Goal: Check status: Check status

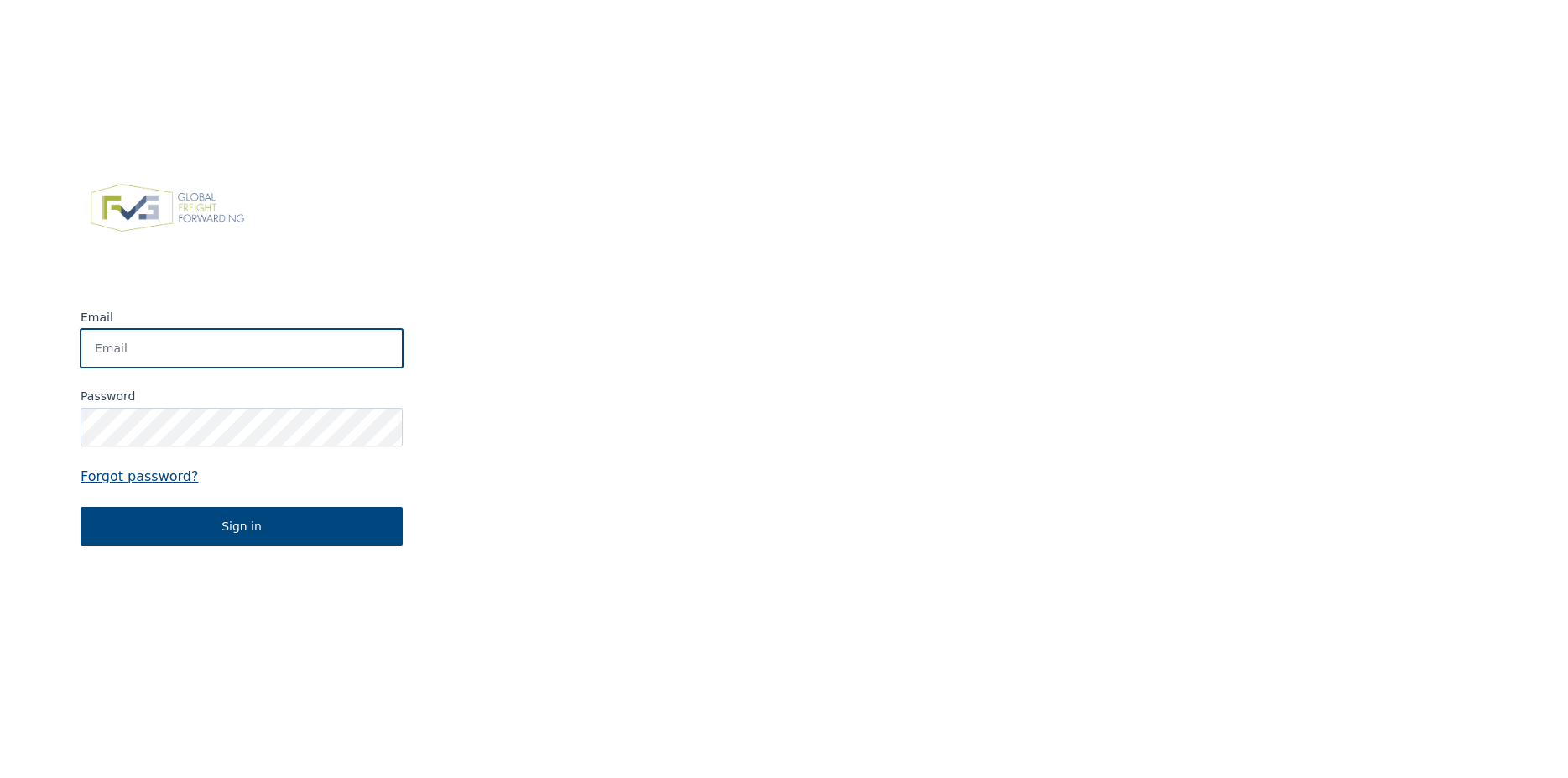
click at [233, 358] on input "Email" at bounding box center [242, 348] width 322 height 39
type input "marc@[PERSON_NAME]"
click at [233, 358] on input "Email" at bounding box center [242, 348] width 322 height 39
type input "marc@croymans.be"
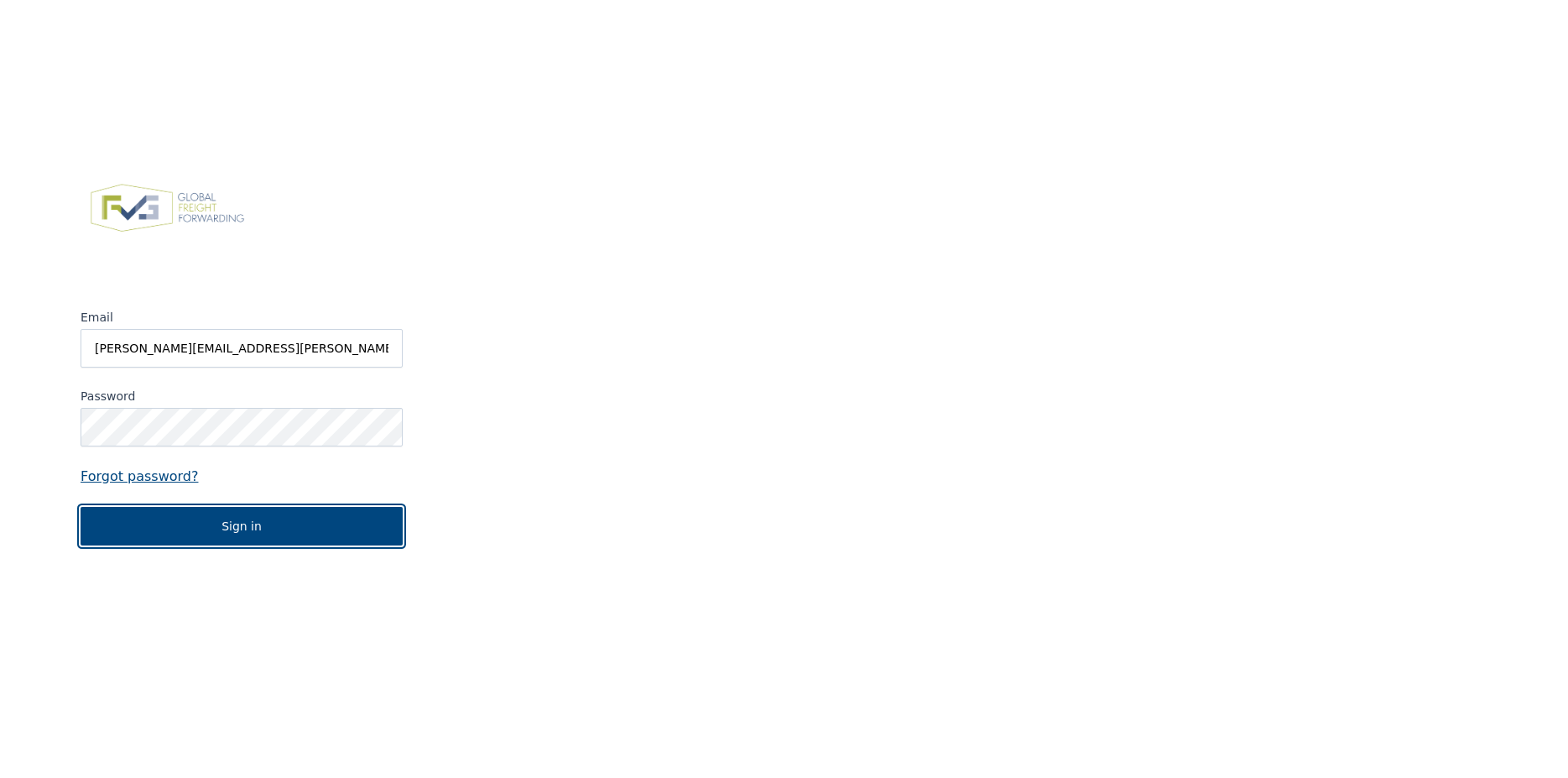
click at [81, 507] on button "Sign in" at bounding box center [242, 526] width 322 height 39
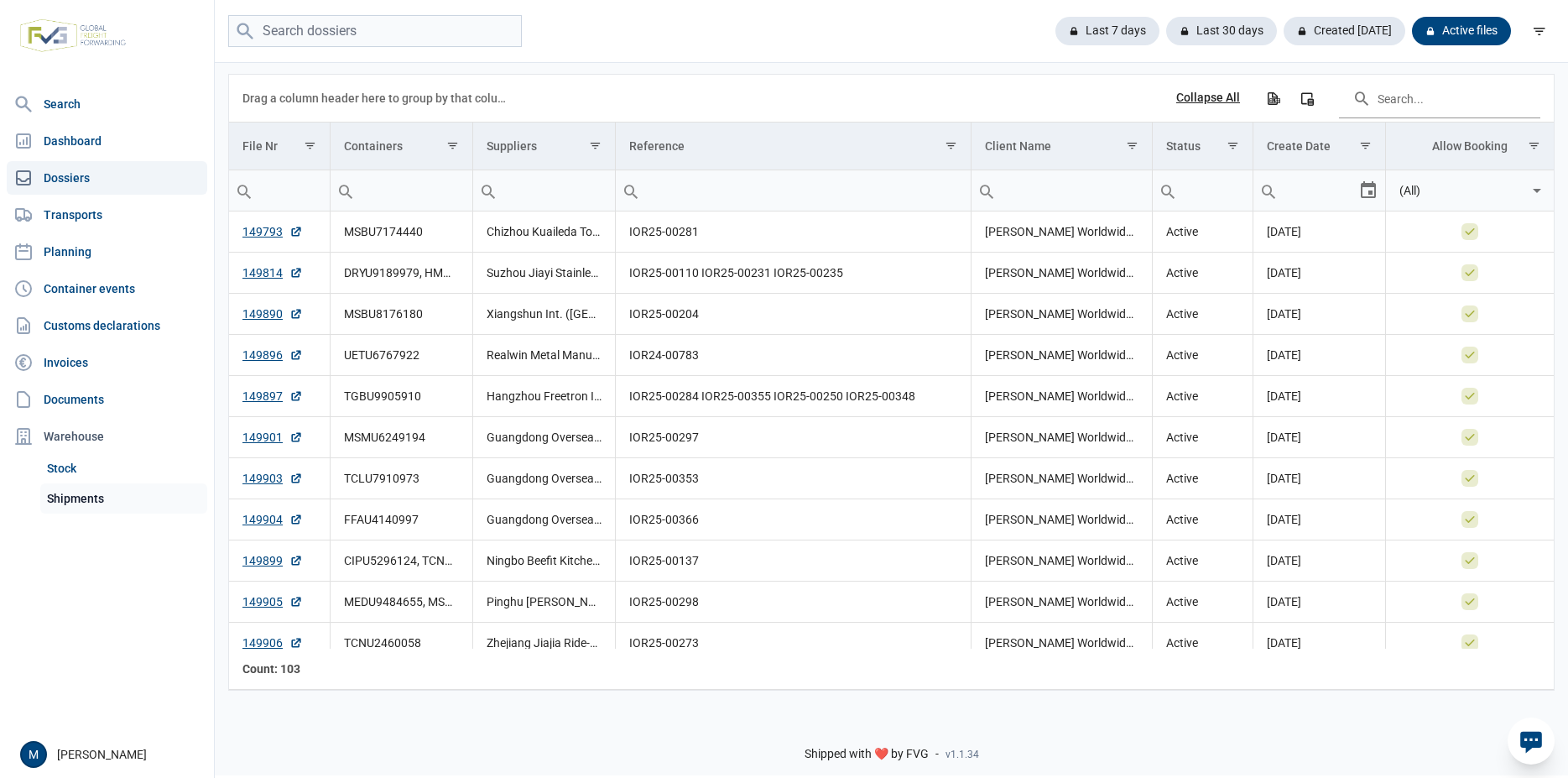
click at [84, 502] on link "Shipments" at bounding box center [123, 498] width 167 height 30
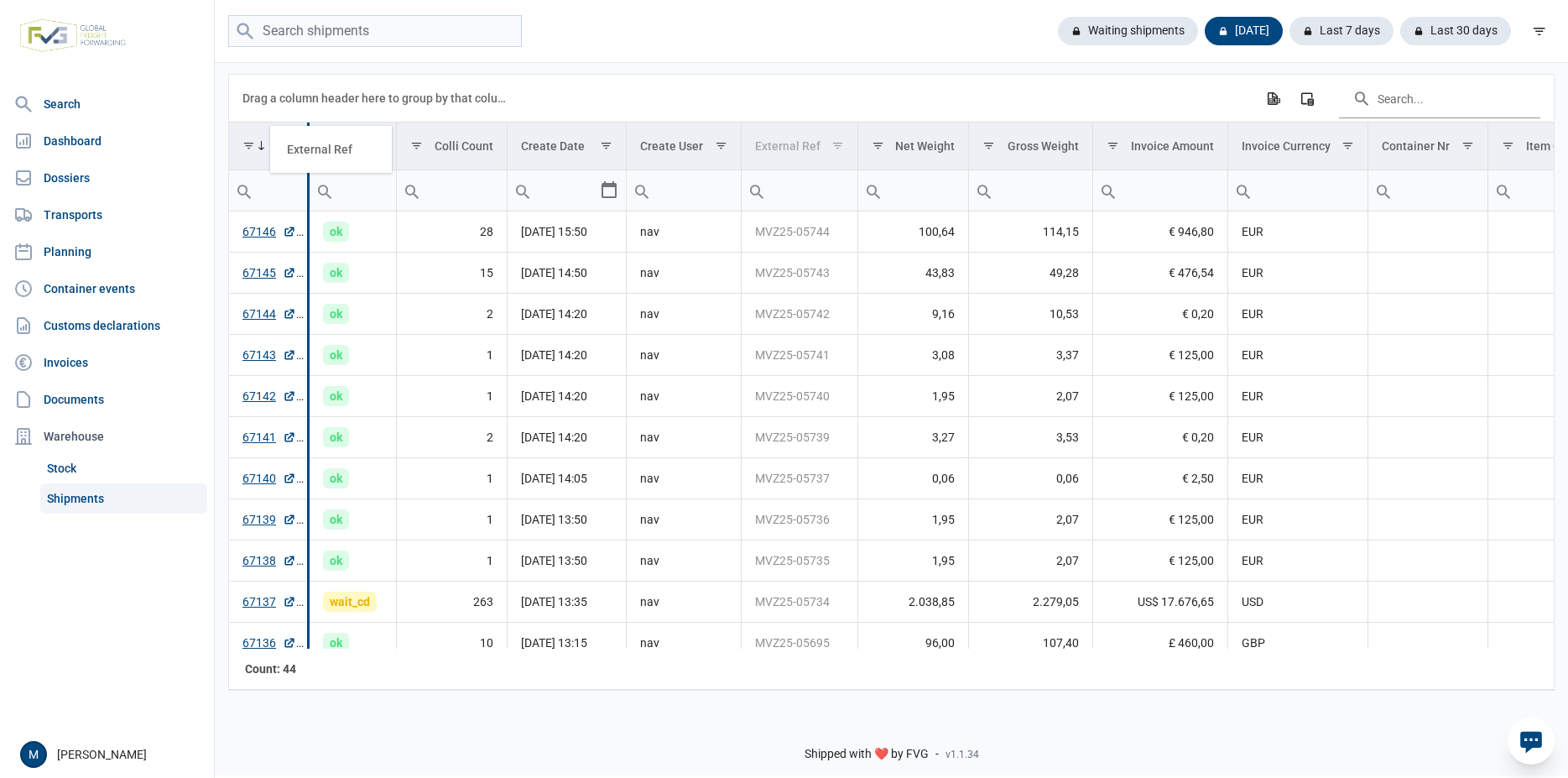
drag, startPoint x: 805, startPoint y: 154, endPoint x: 334, endPoint y: 155, distance: 471.0
click at [334, 155] on body "For evaluation purposes only. Redistribution prohibited. Please register an exi…" at bounding box center [784, 359] width 1568 height 778
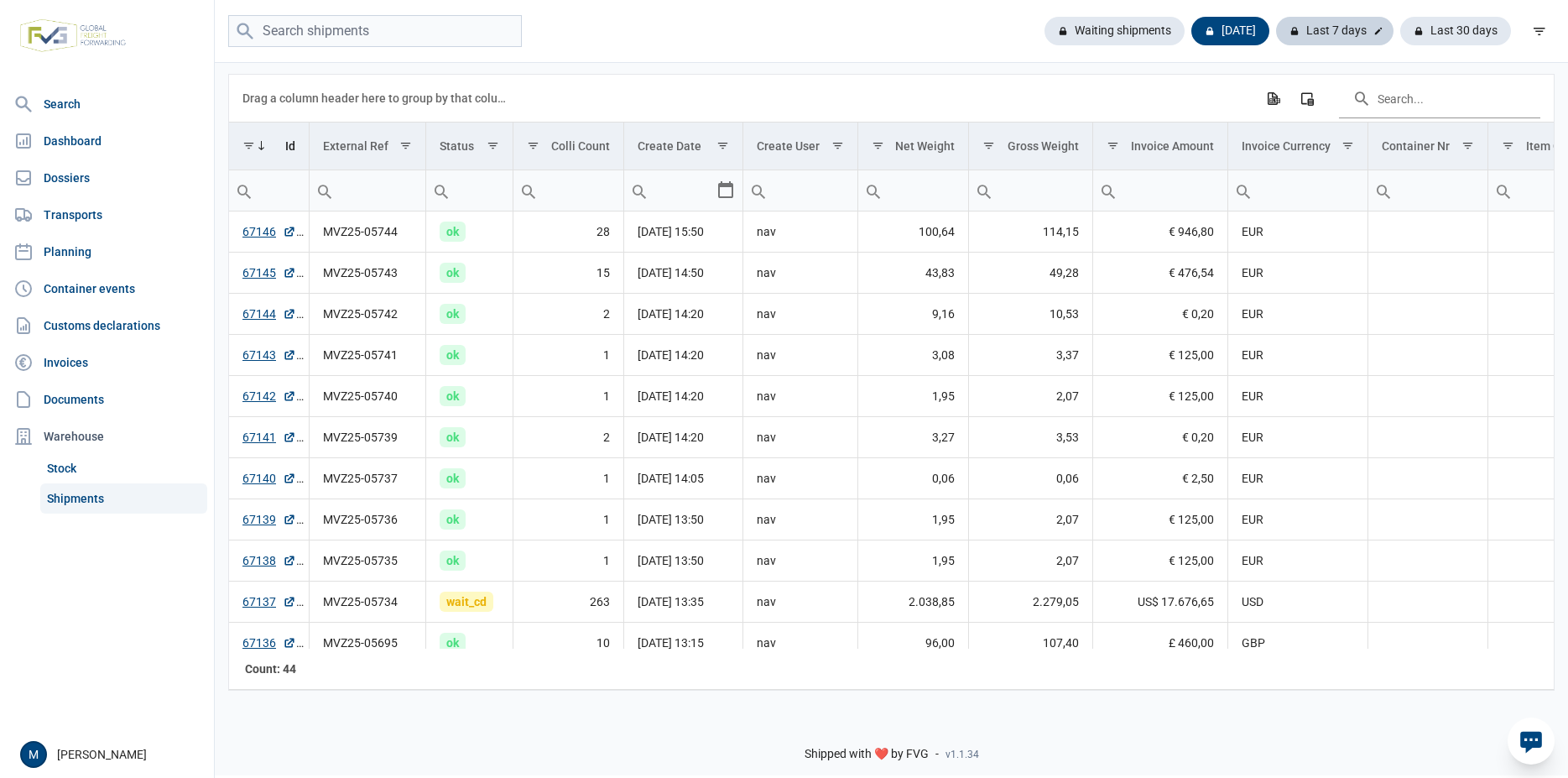
click at [1337, 34] on div "Last 7 days" at bounding box center [1334, 31] width 117 height 28
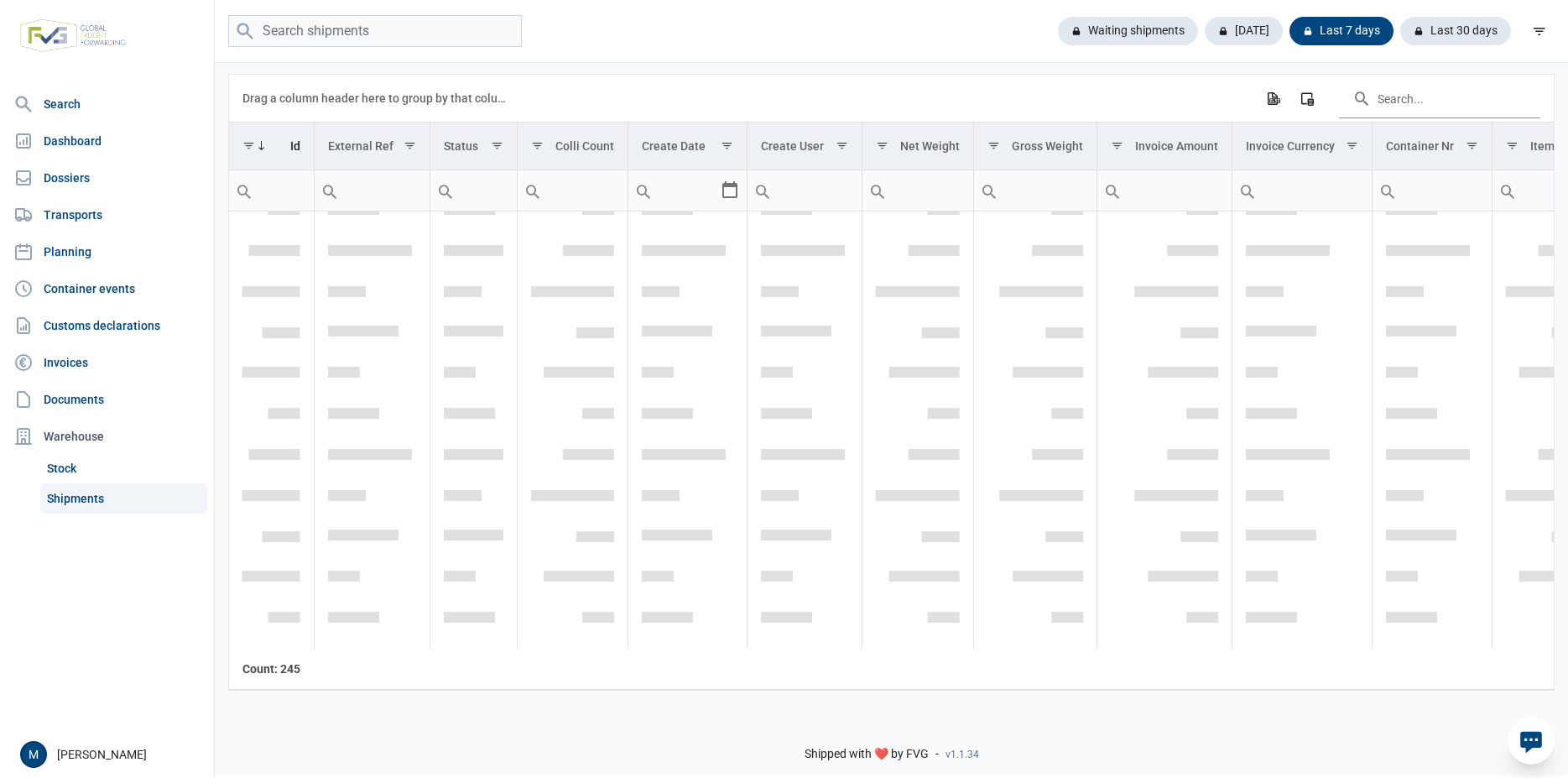
scroll to position [4986, 0]
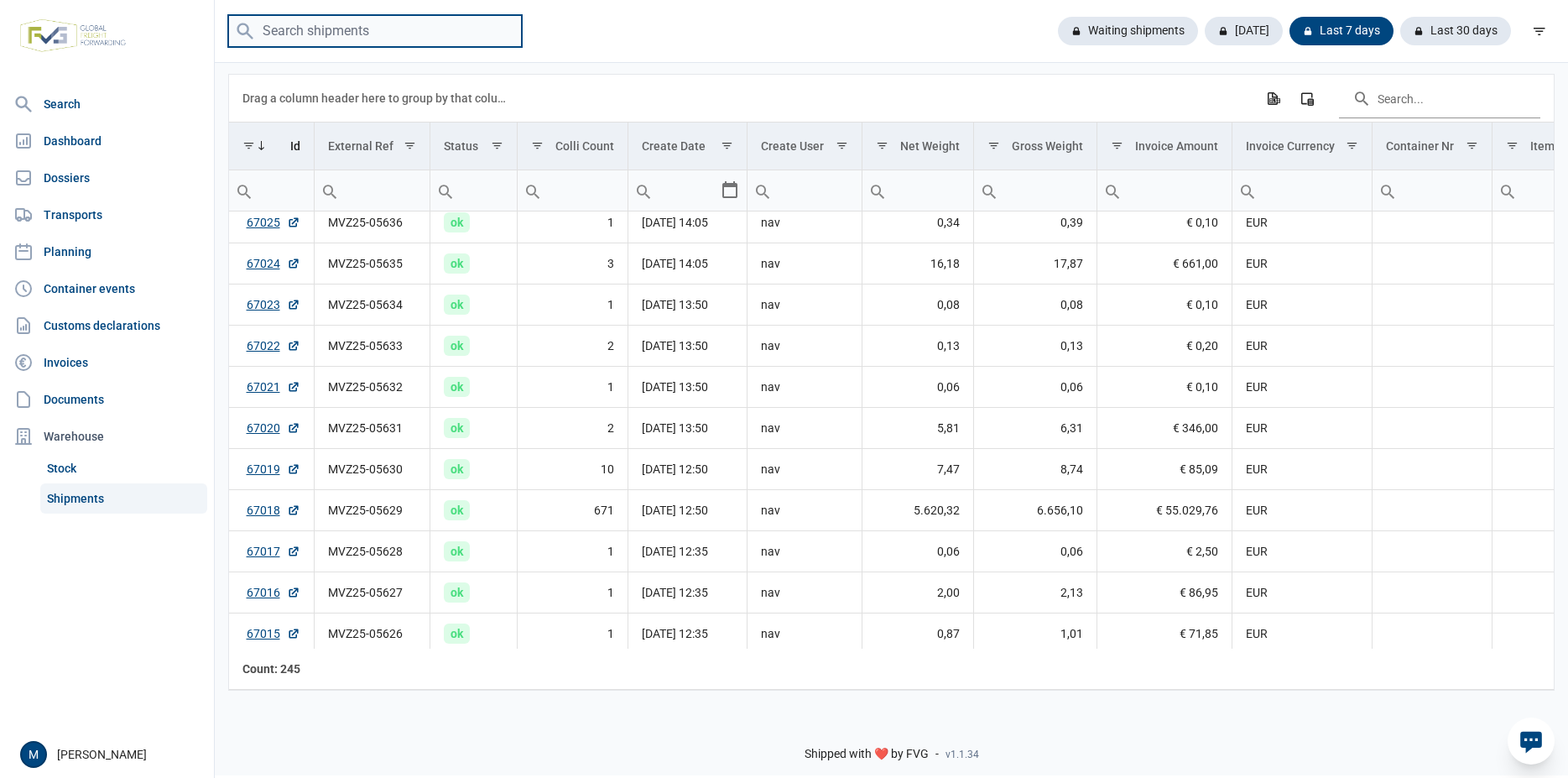
click at [377, 28] on input "search" at bounding box center [375, 32] width 294 height 33
type input "04753"
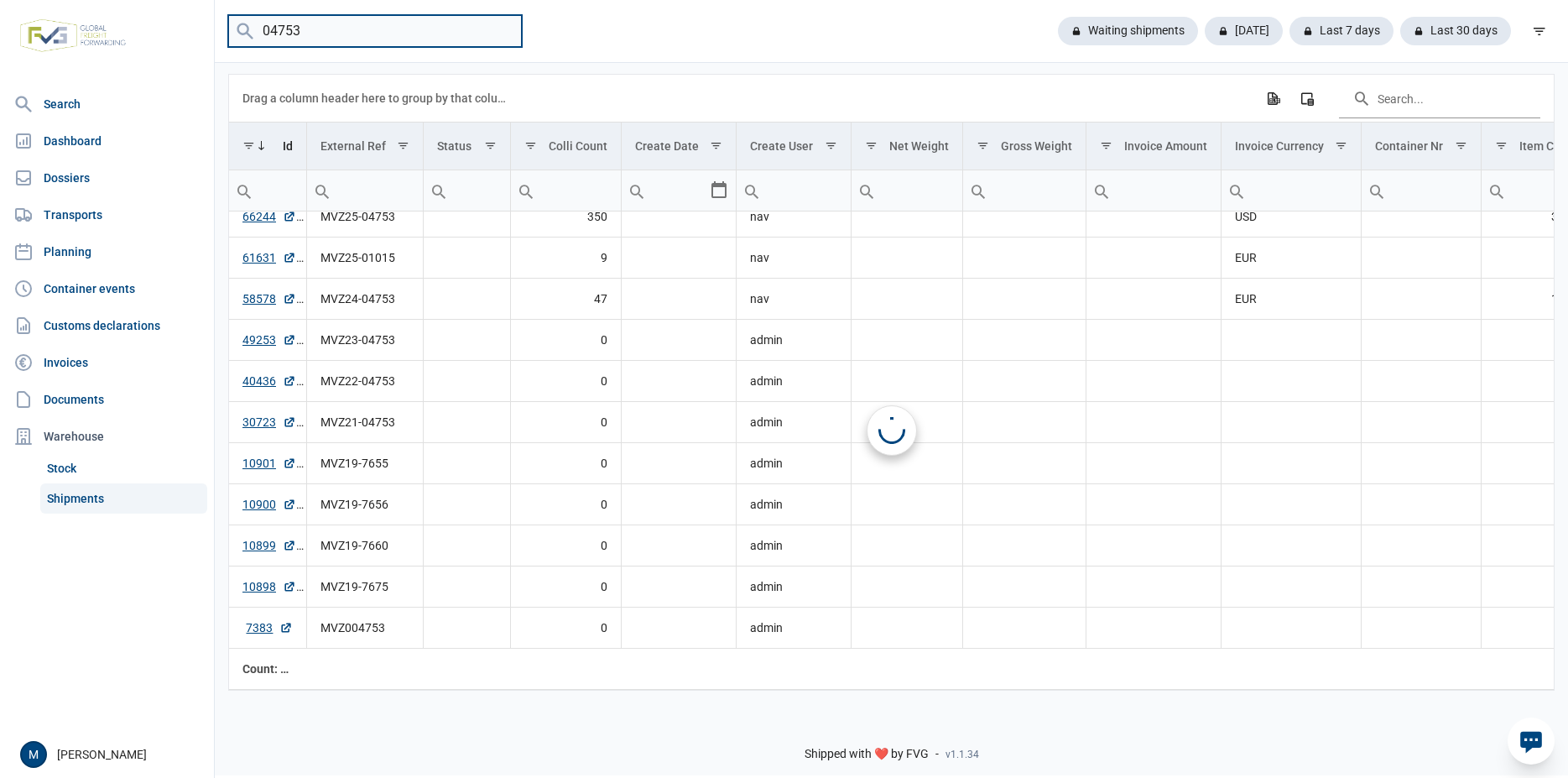
scroll to position [15, 0]
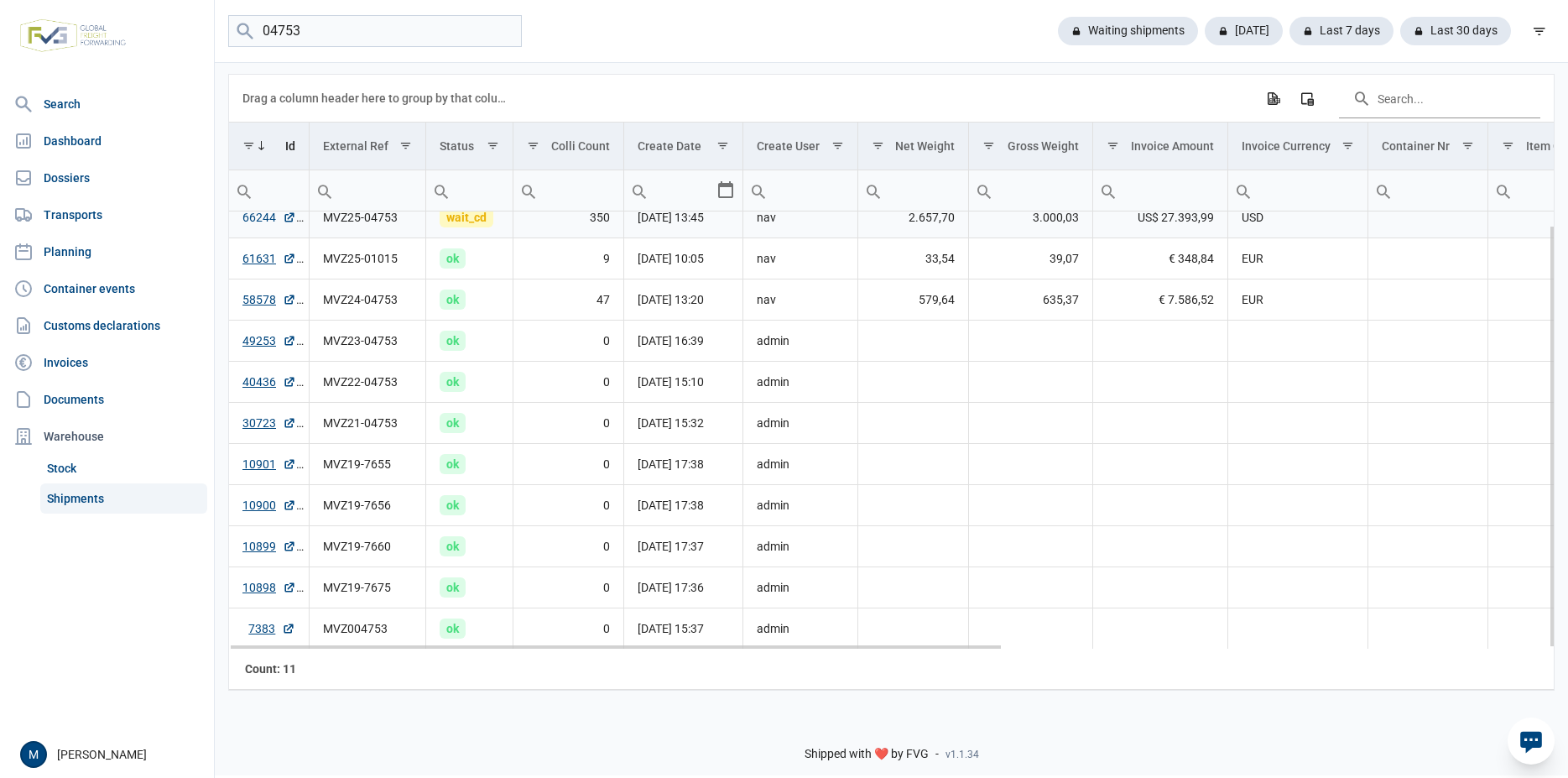
click at [248, 220] on link "66244" at bounding box center [269, 218] width 54 height 17
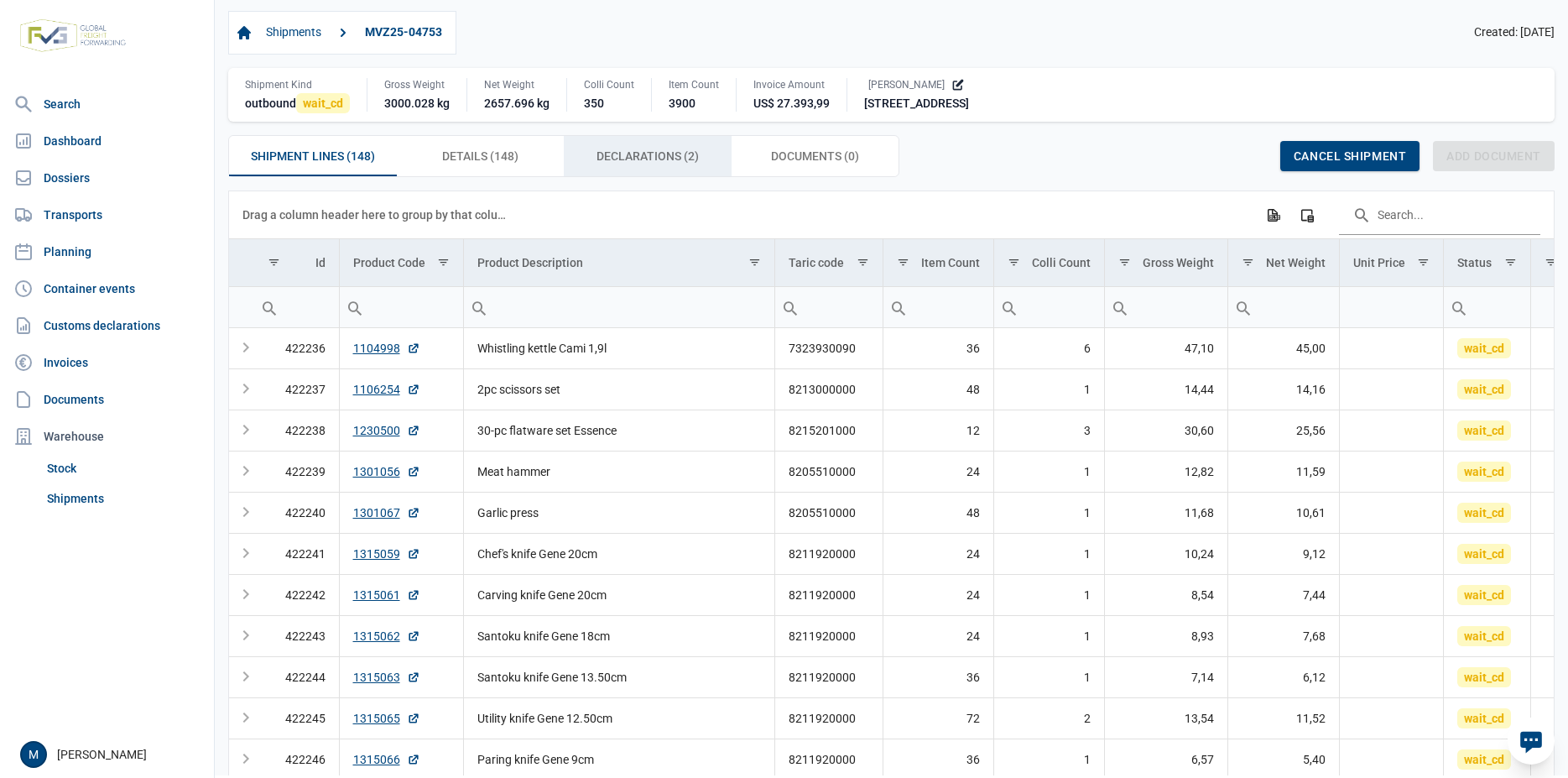
click at [640, 150] on span "Declarations (2) Declarations (2)" at bounding box center [647, 155] width 102 height 20
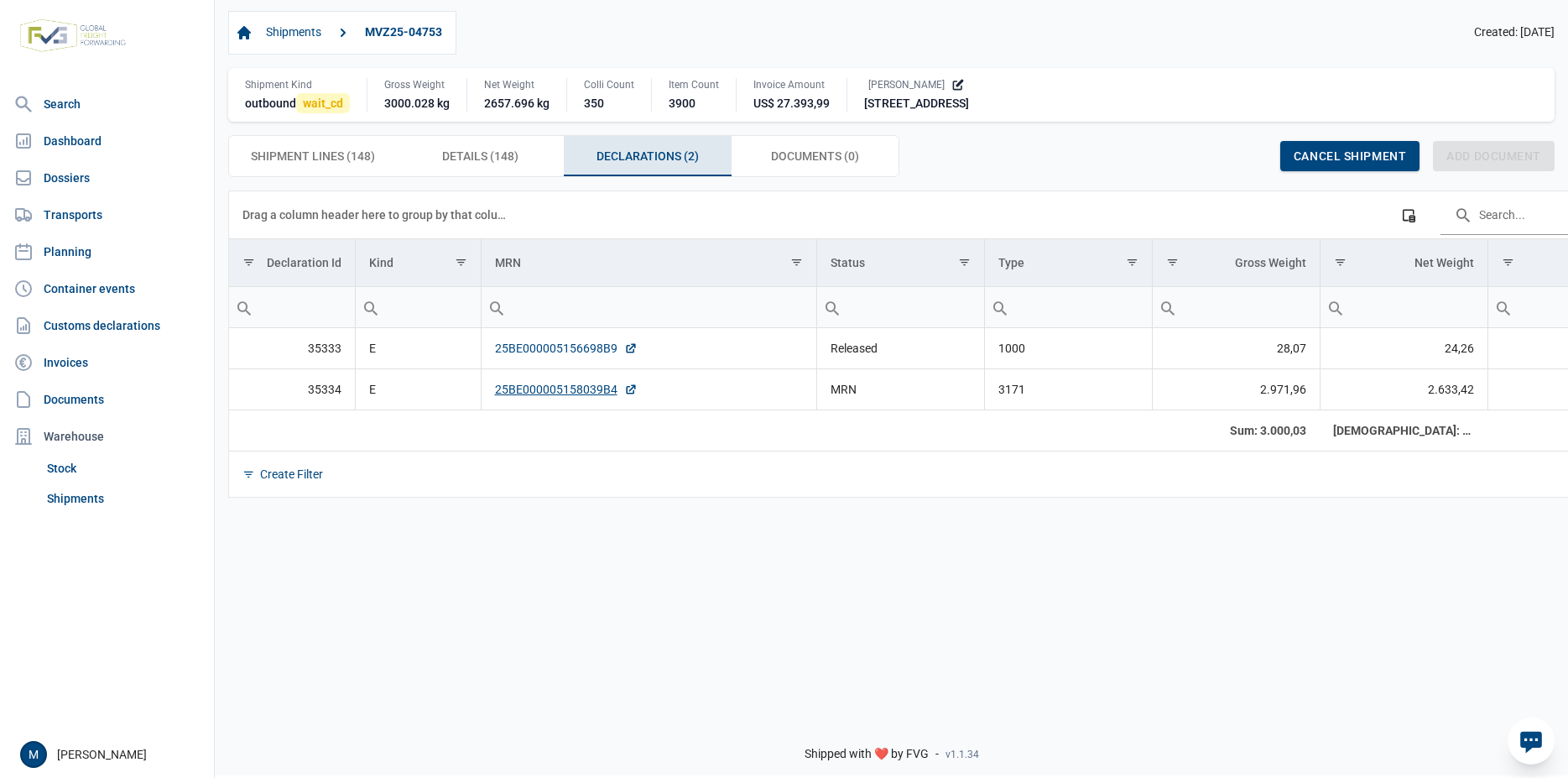
click at [543, 353] on link "25BE000005156698B9" at bounding box center [566, 348] width 142 height 17
click at [294, 157] on span "Shipment Lines (148) Shipment Lines (148)" at bounding box center [313, 155] width 124 height 20
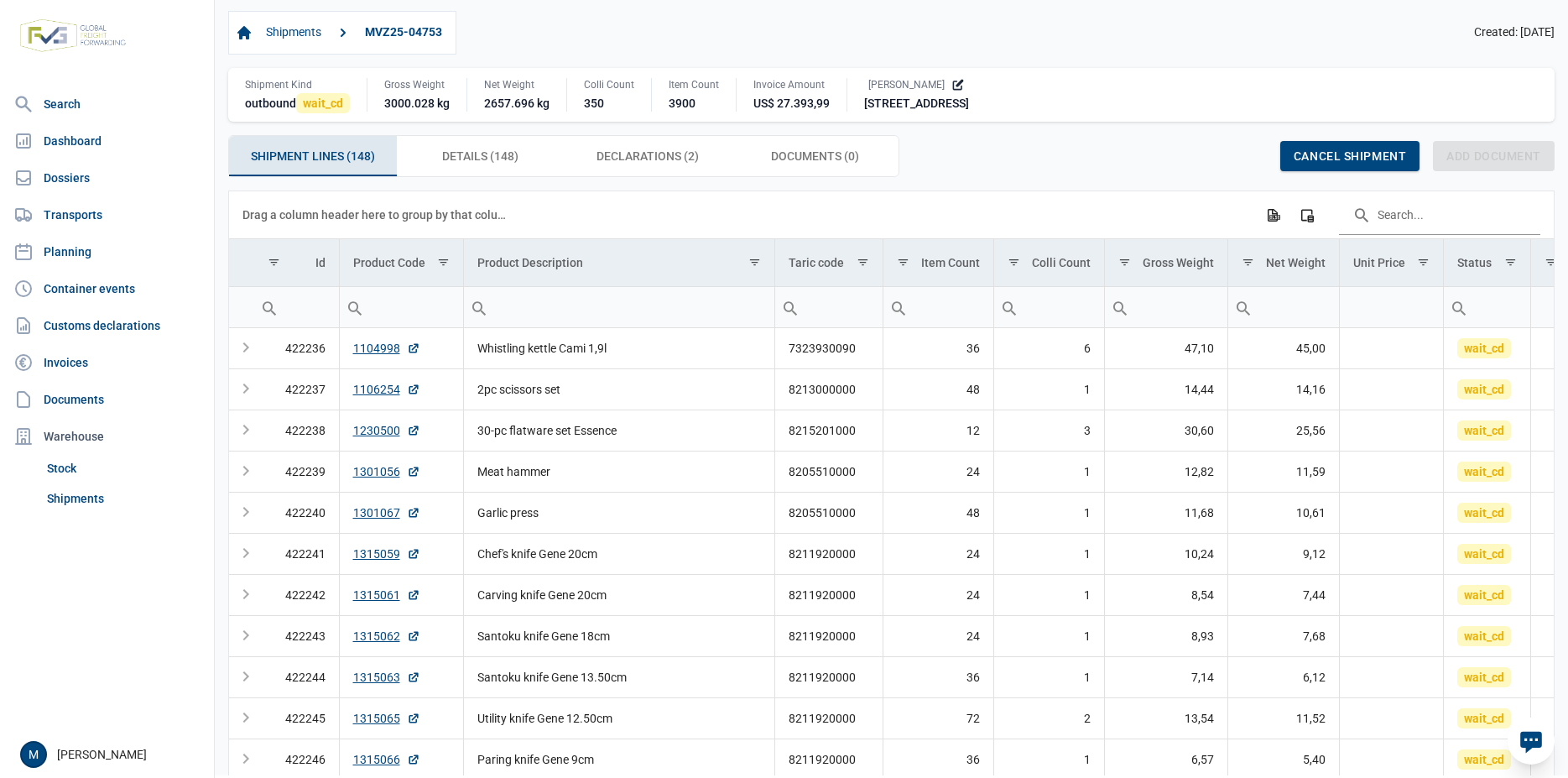
click at [423, 306] on input "Filter cell" at bounding box center [401, 307] width 124 height 40
paste input "3900052"
type input "3900052"
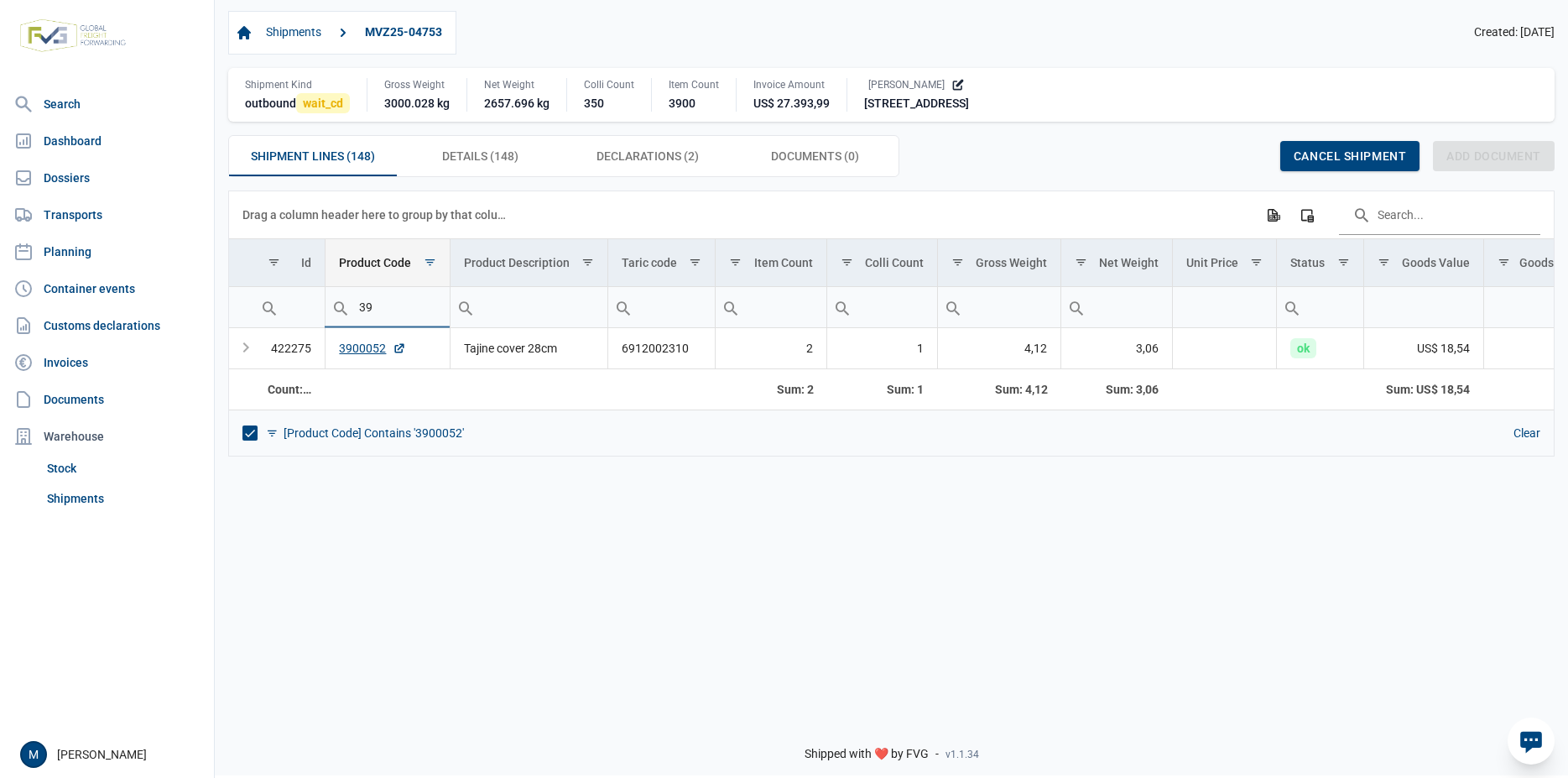
type input "3"
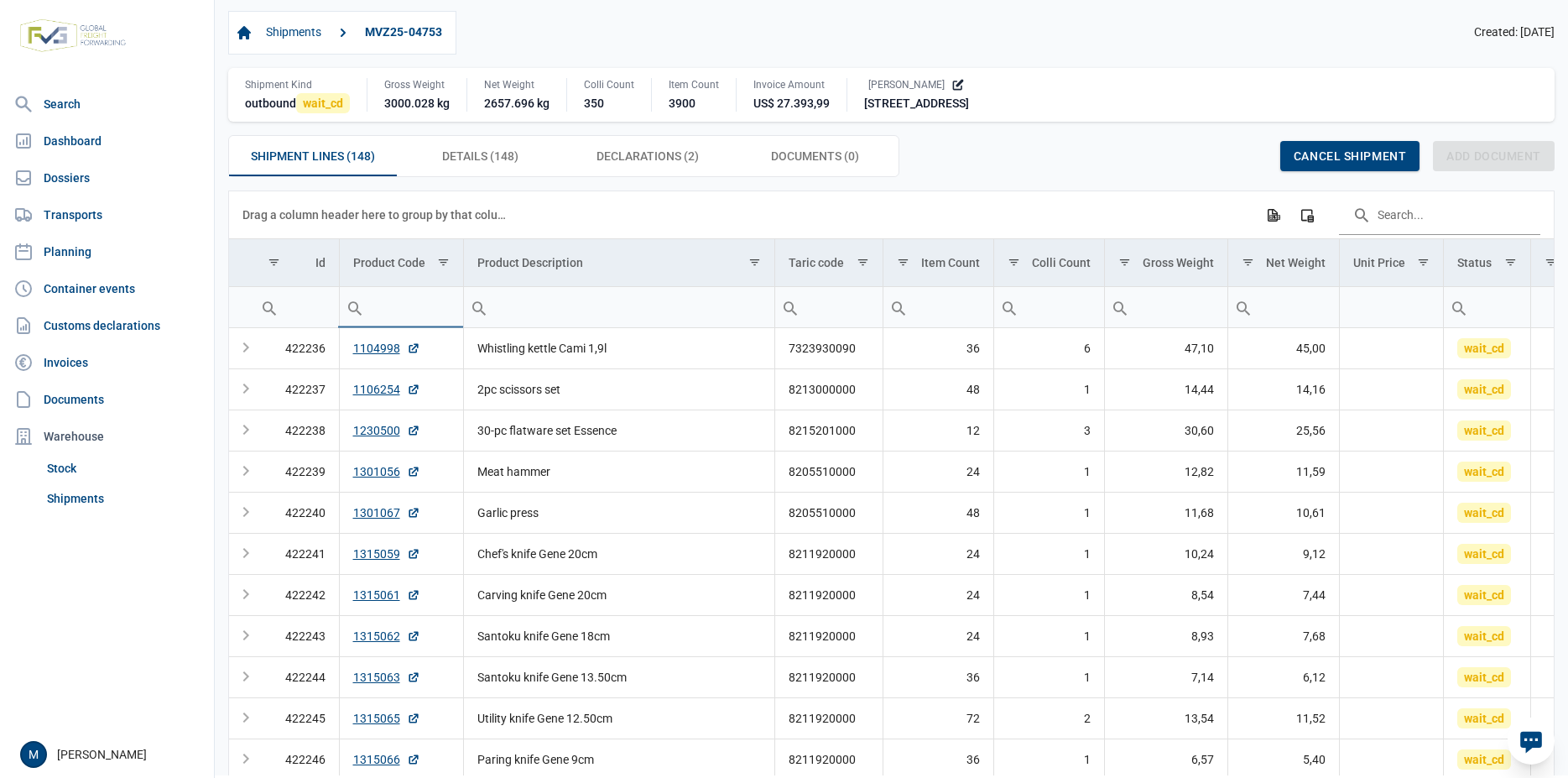
paste input "8500254"
type input "8500254"
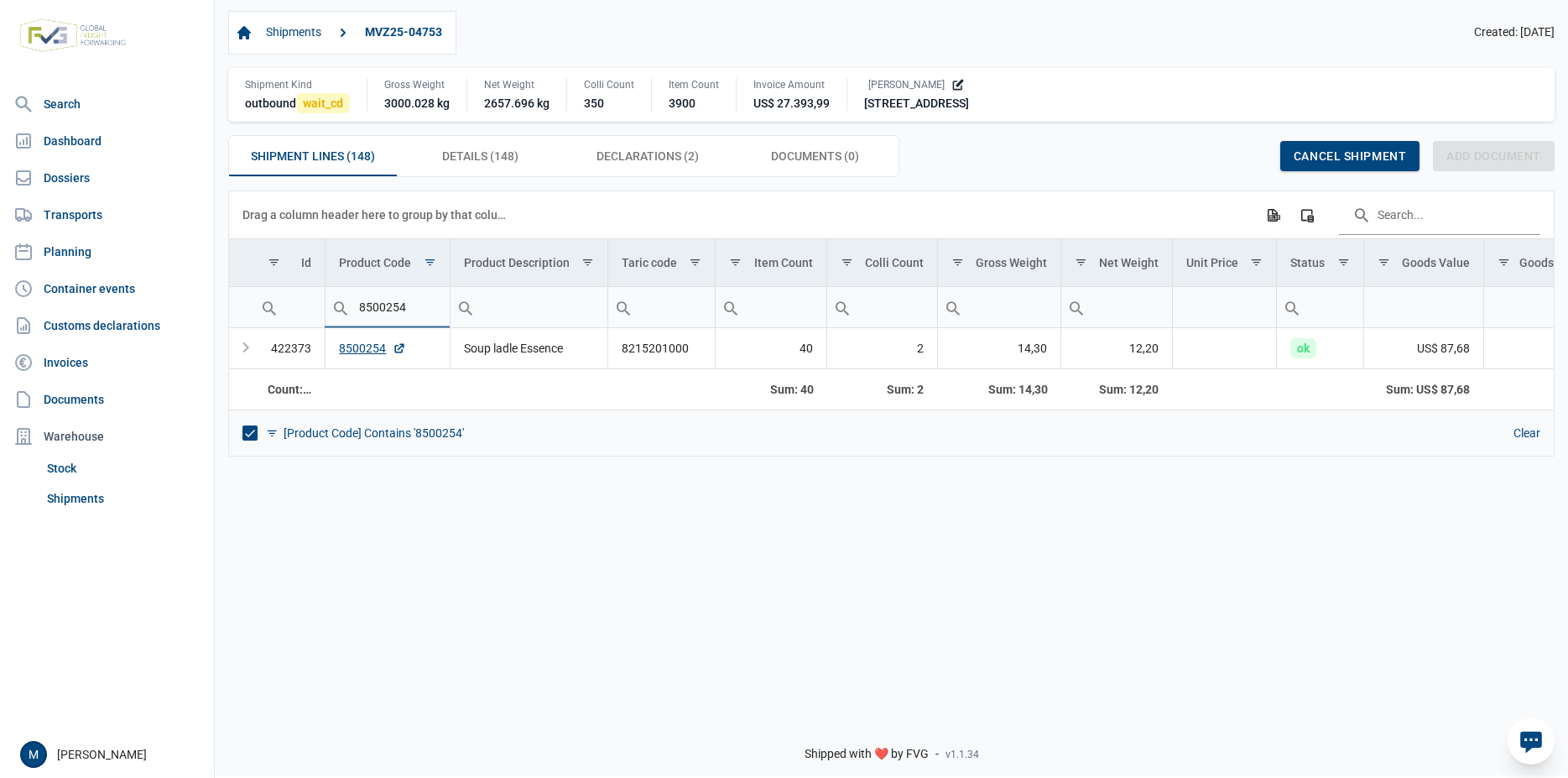
drag, startPoint x: 434, startPoint y: 311, endPoint x: 255, endPoint y: 308, distance: 179.0
click at [326, 308] on input "8500254" at bounding box center [387, 307] width 124 height 40
drag, startPoint x: 422, startPoint y: 305, endPoint x: 231, endPoint y: 305, distance: 191.0
click at [326, 305] on input "8500254" at bounding box center [387, 307] width 124 height 40
paste input "3950542"
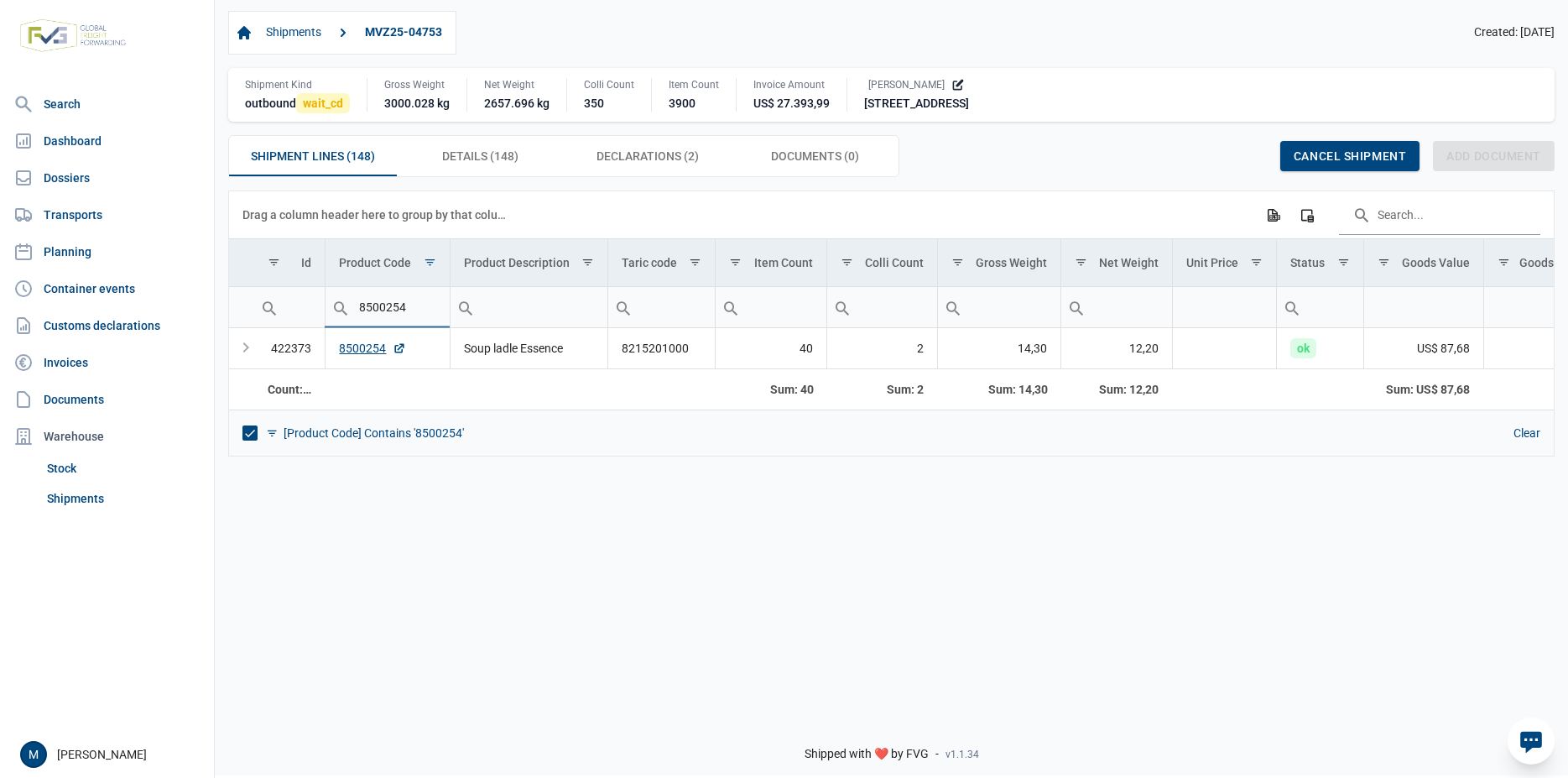
type input "3950542"
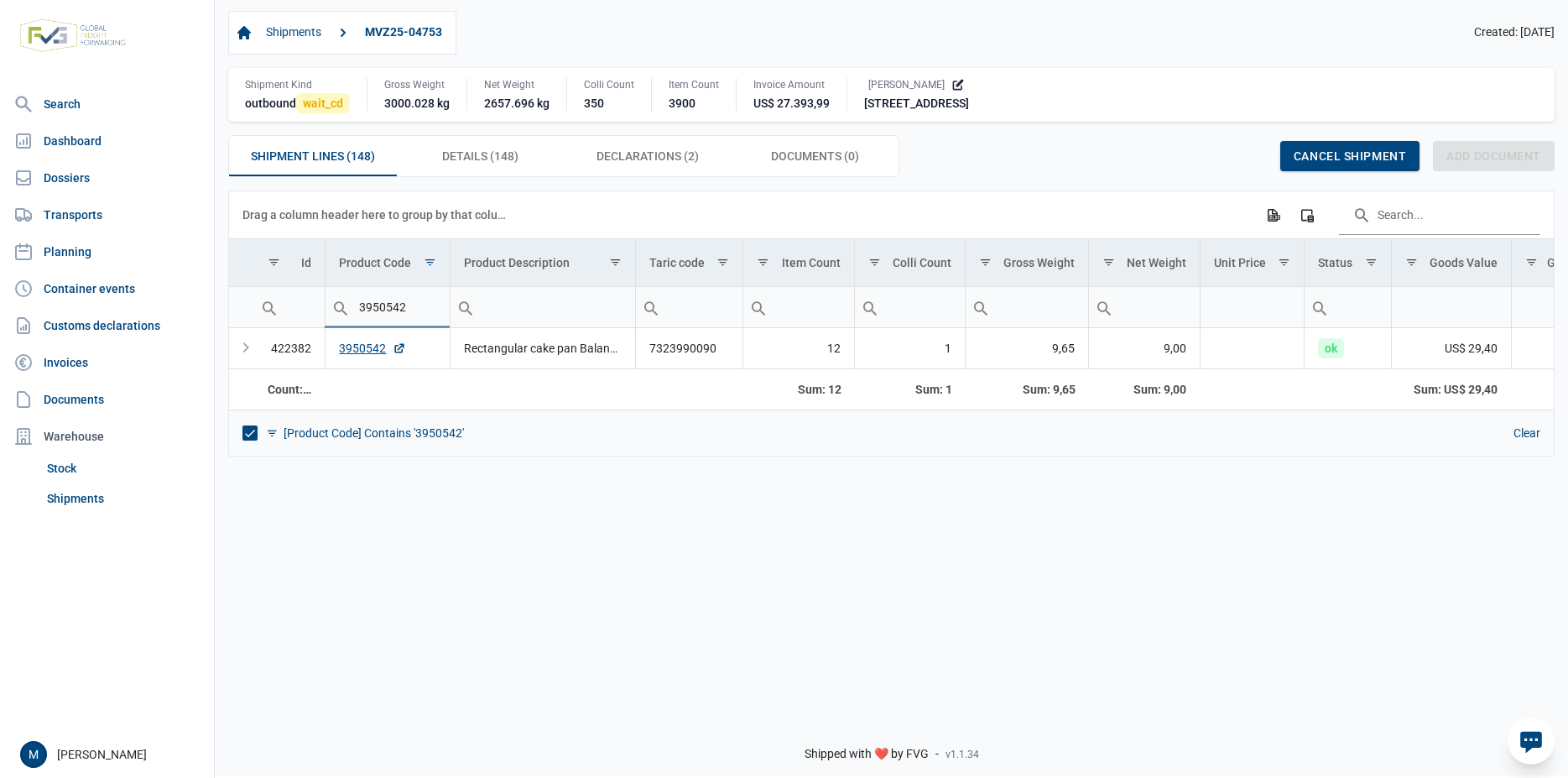
drag, startPoint x: 432, startPoint y: 311, endPoint x: 135, endPoint y: 311, distance: 297.0
click at [326, 311] on input "3950542" at bounding box center [387, 307] width 124 height 40
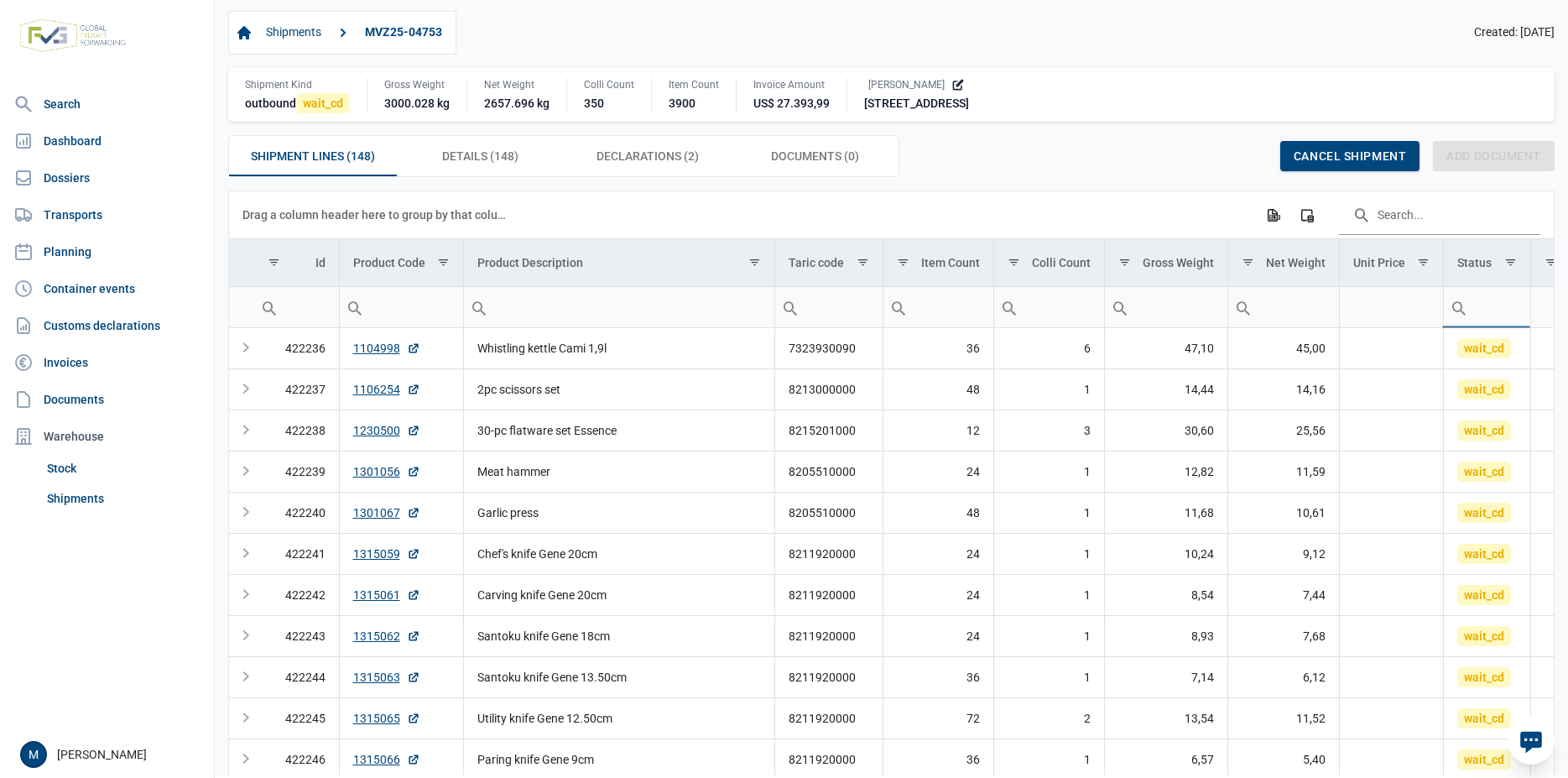
click at [1491, 317] on input "Filter cell" at bounding box center [1487, 307] width 87 height 40
type input "ok"
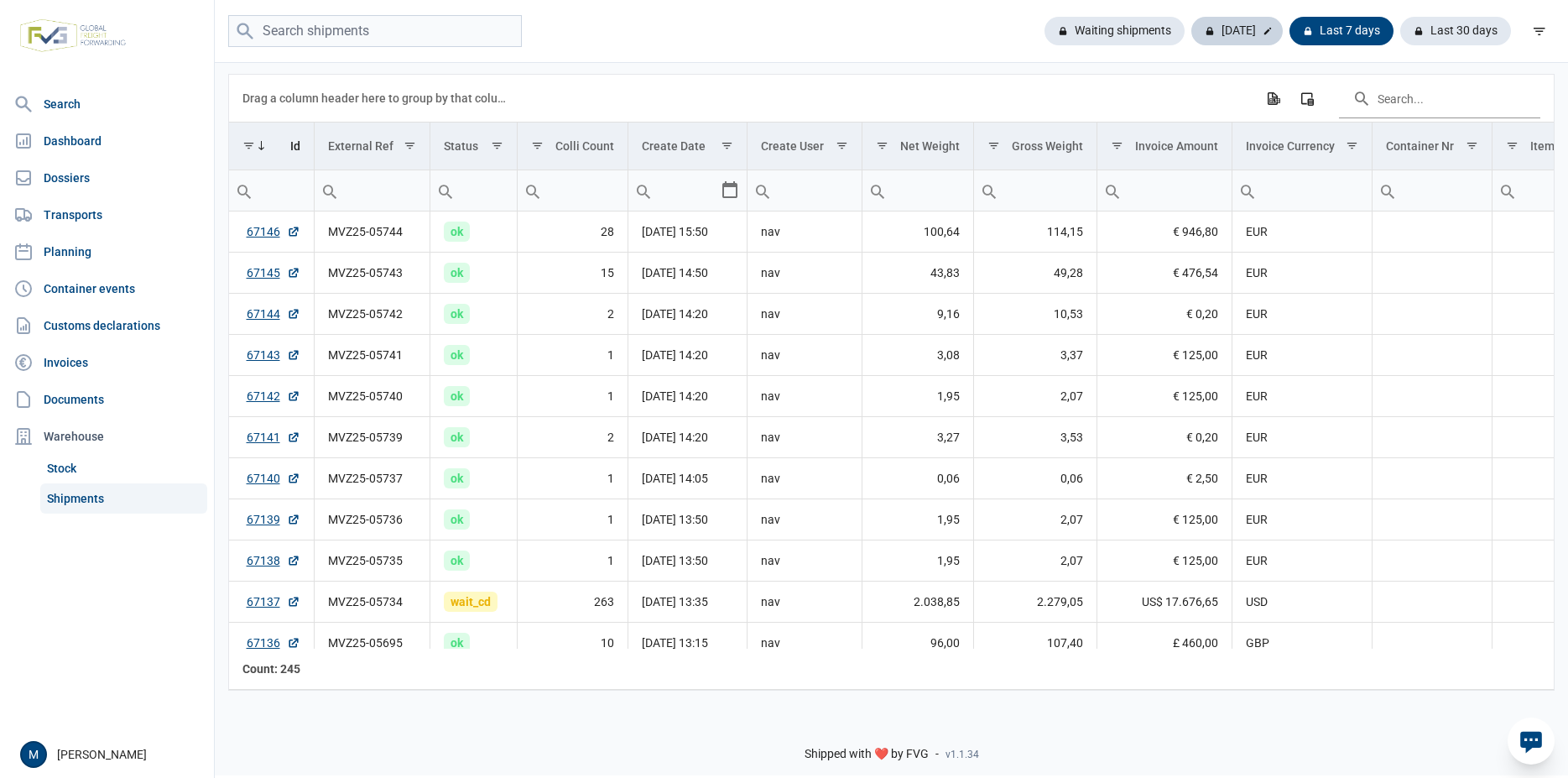
click at [1224, 38] on div "Today" at bounding box center [1237, 31] width 92 height 28
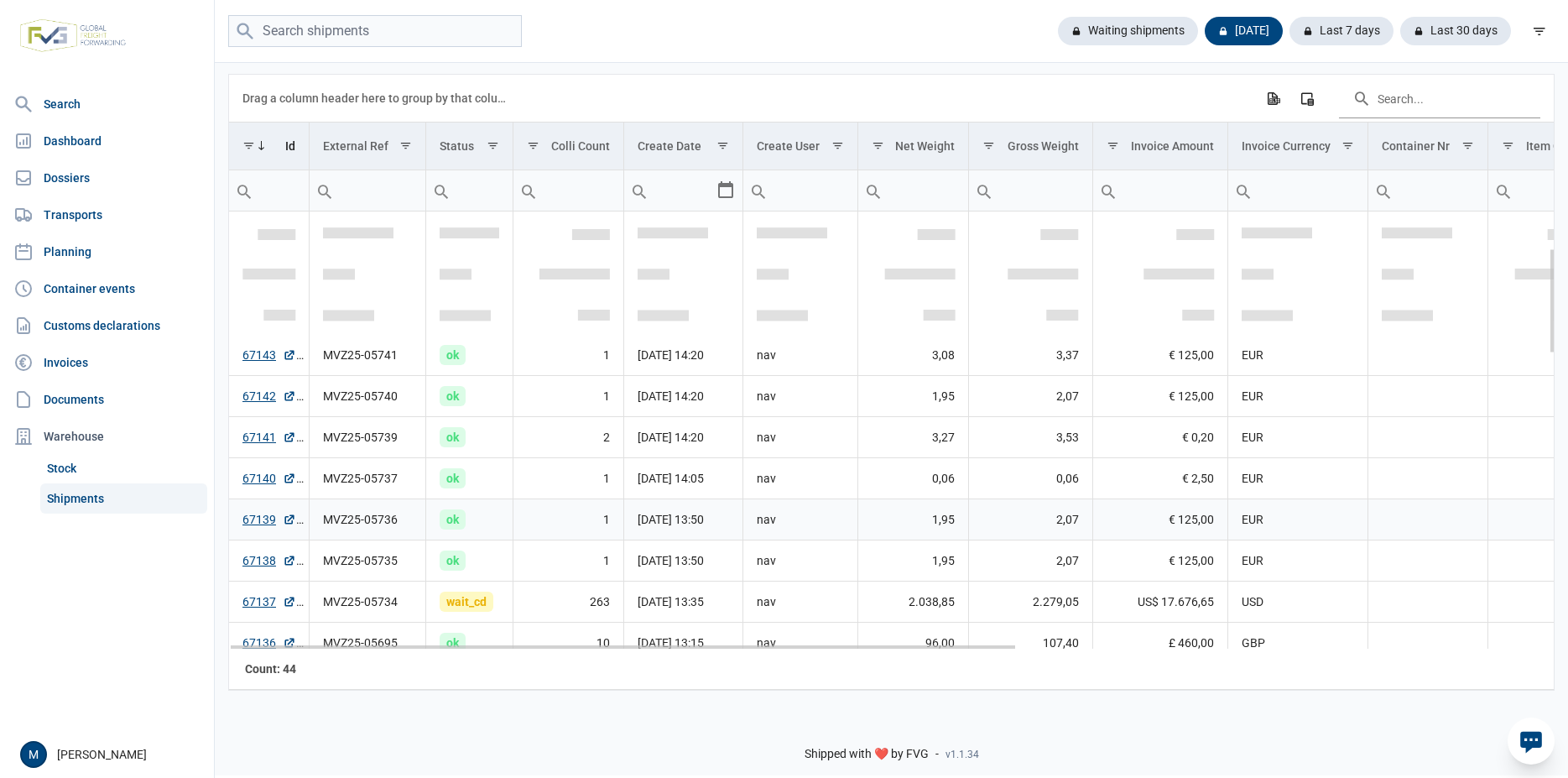
scroll to position [151, 0]
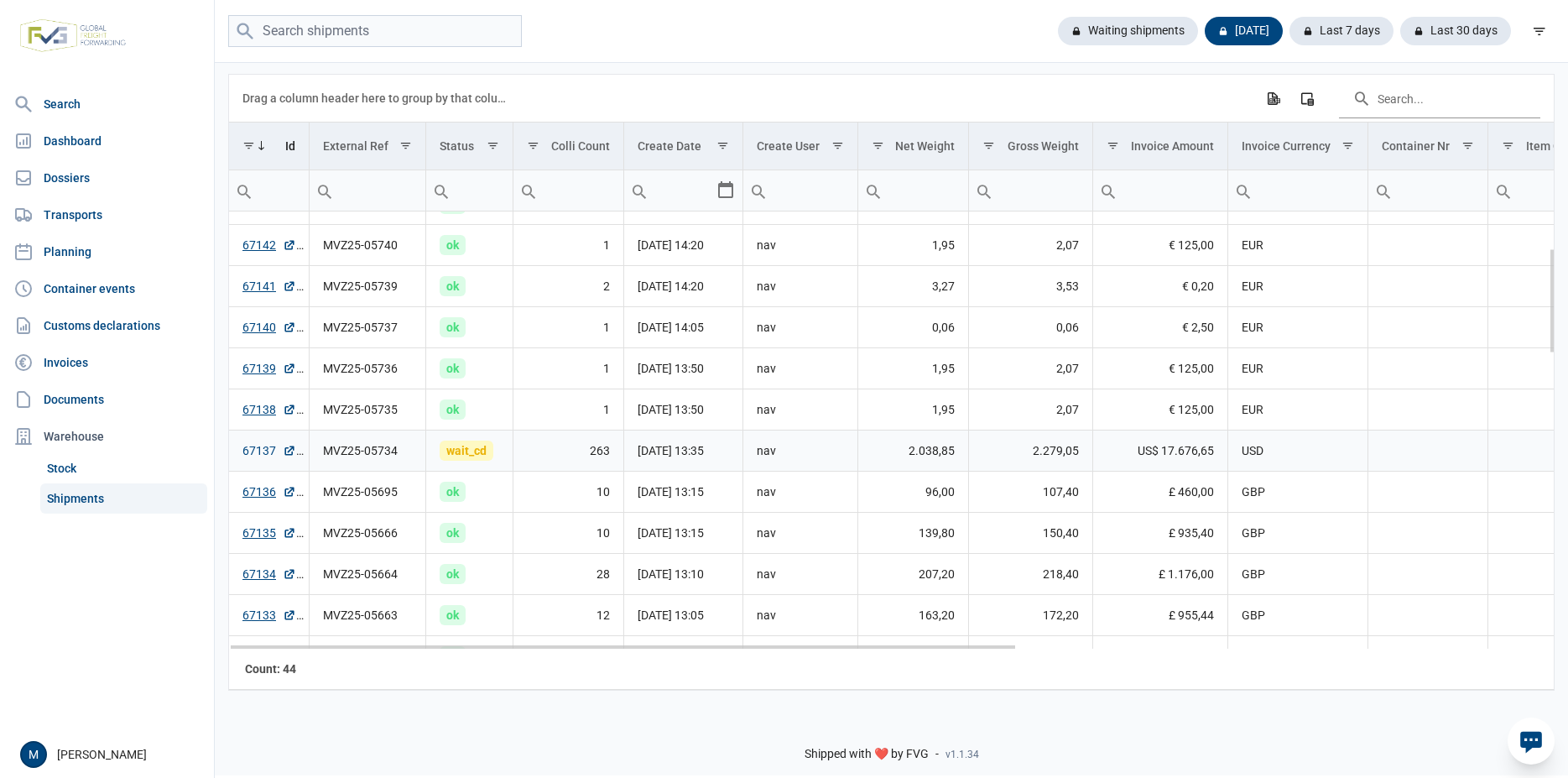
click at [257, 451] on link "67137" at bounding box center [269, 451] width 54 height 17
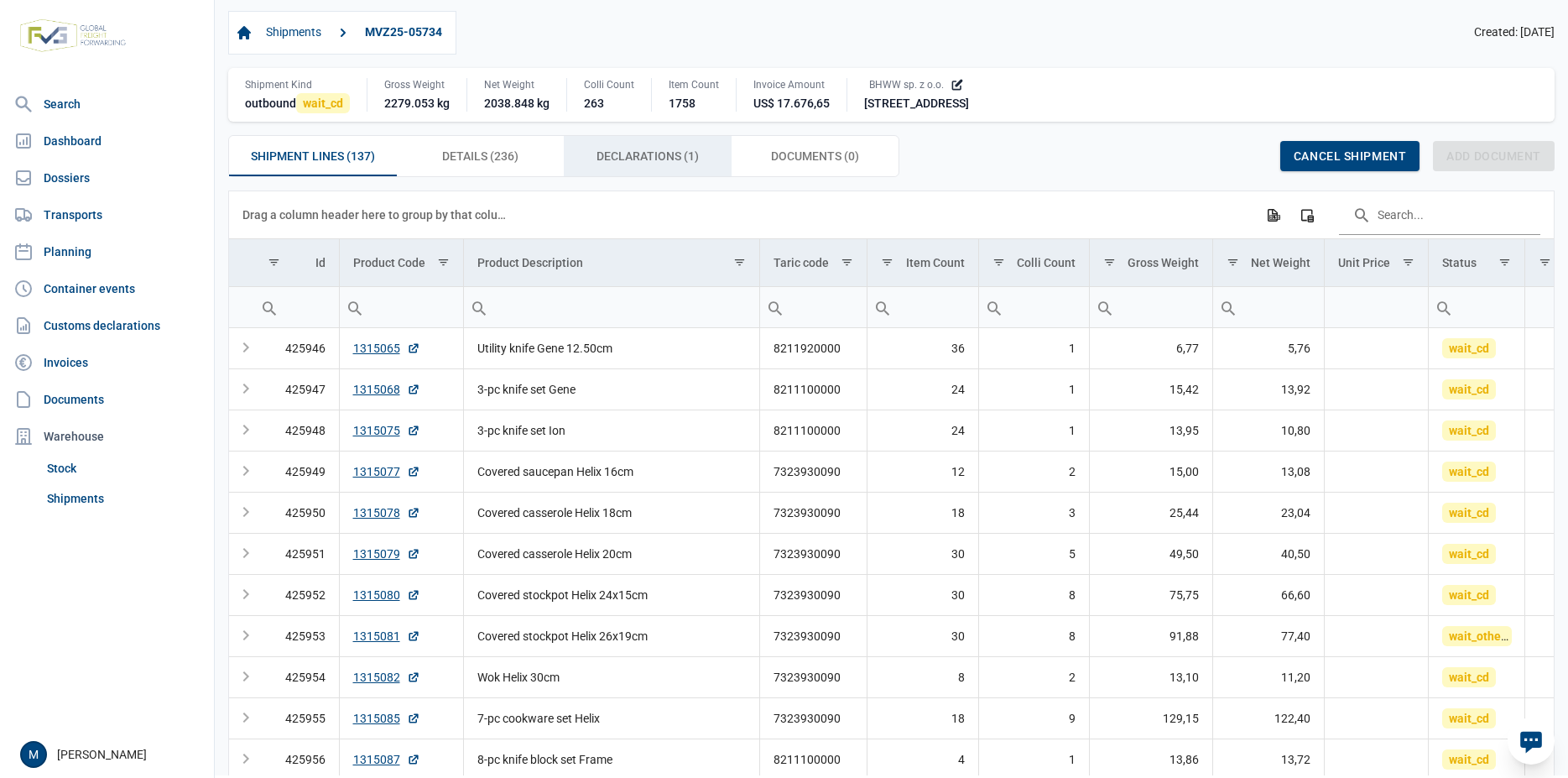
click at [636, 164] on span "Declarations (1) Declarations (1)" at bounding box center [647, 155] width 102 height 20
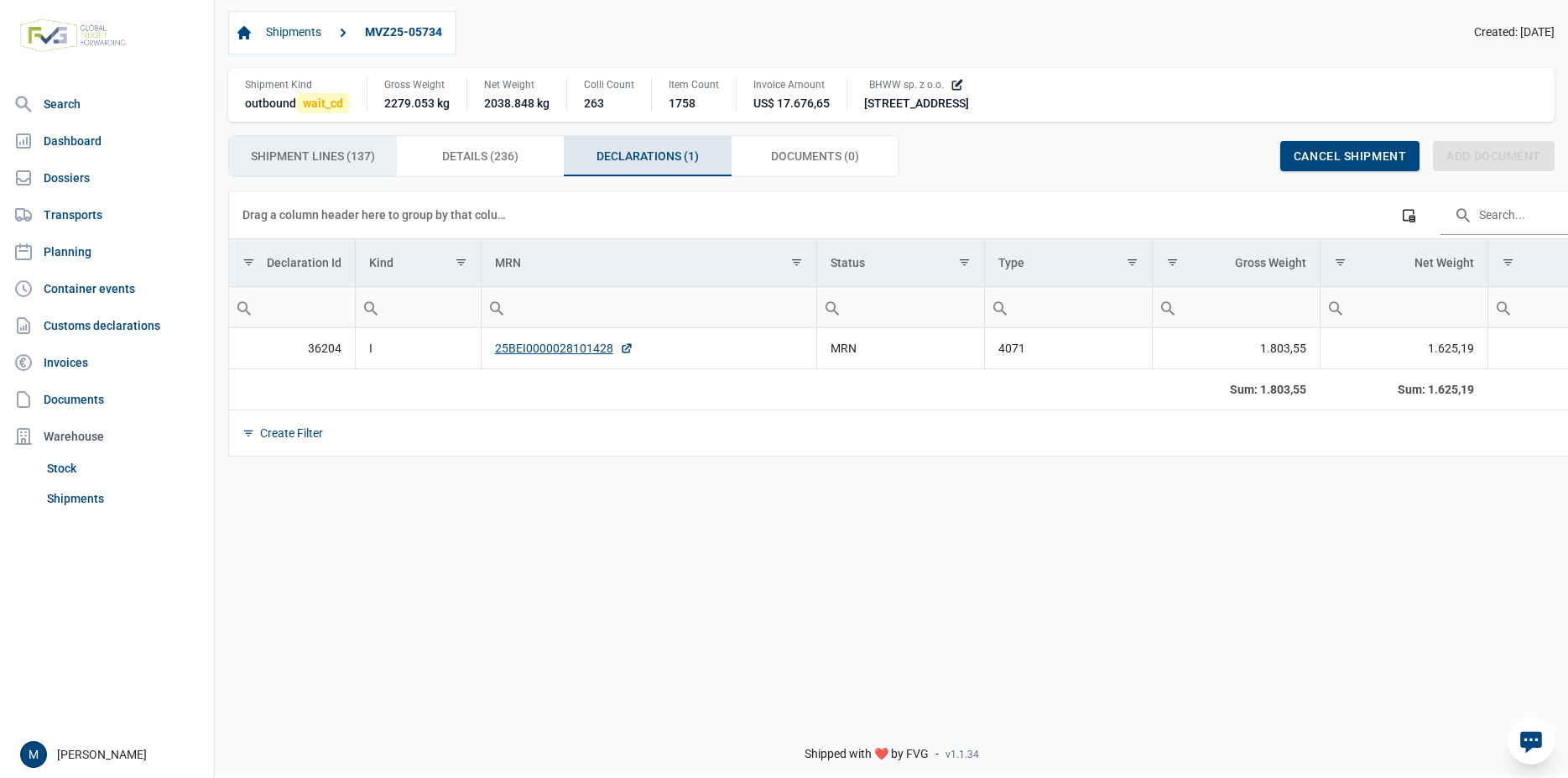
click at [281, 156] on span "Shipment Lines (137) Shipment Lines (137)" at bounding box center [313, 155] width 124 height 20
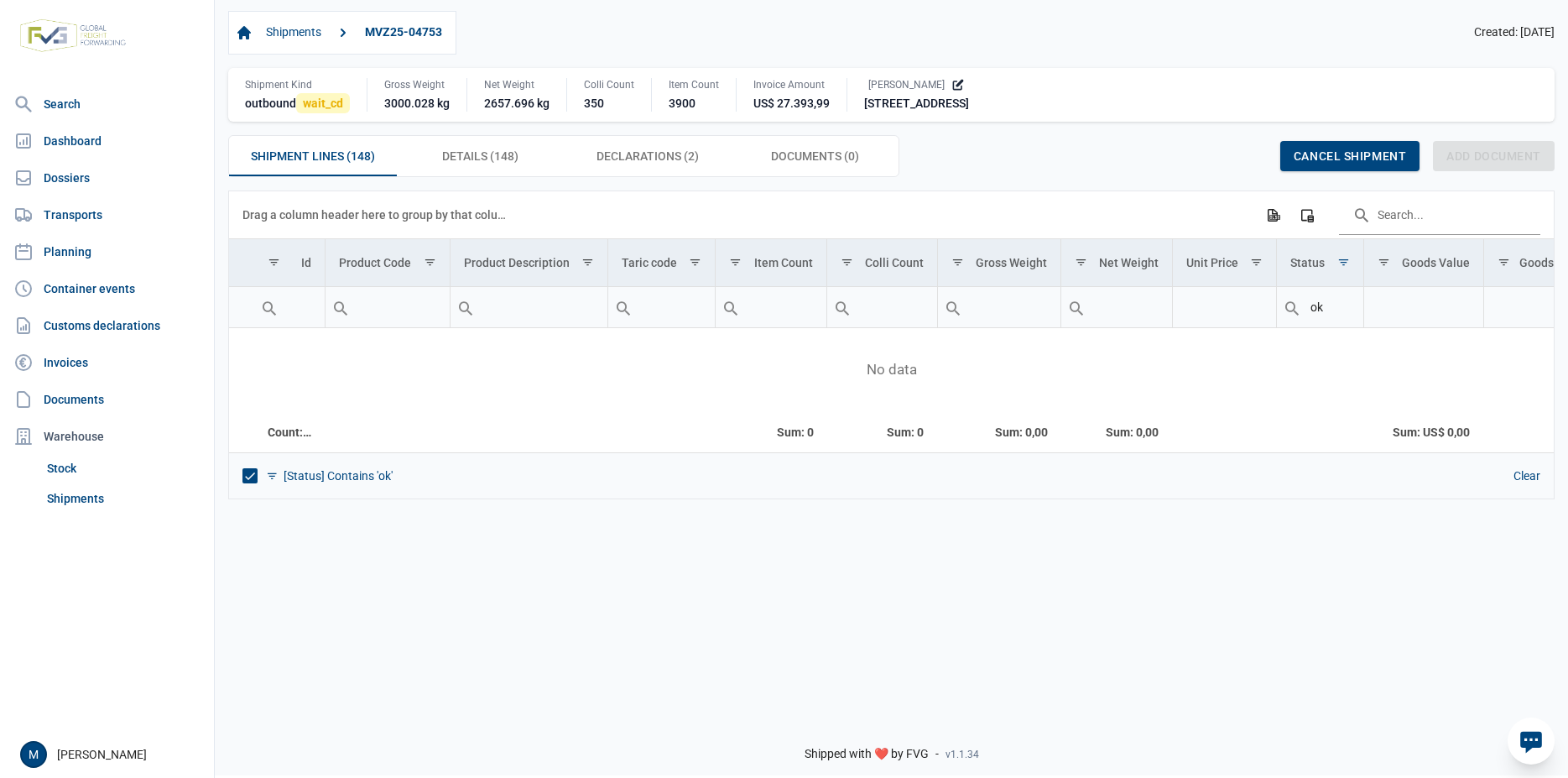
click at [1337, 307] on input "ok" at bounding box center [1319, 307] width 87 height 40
type input "o"
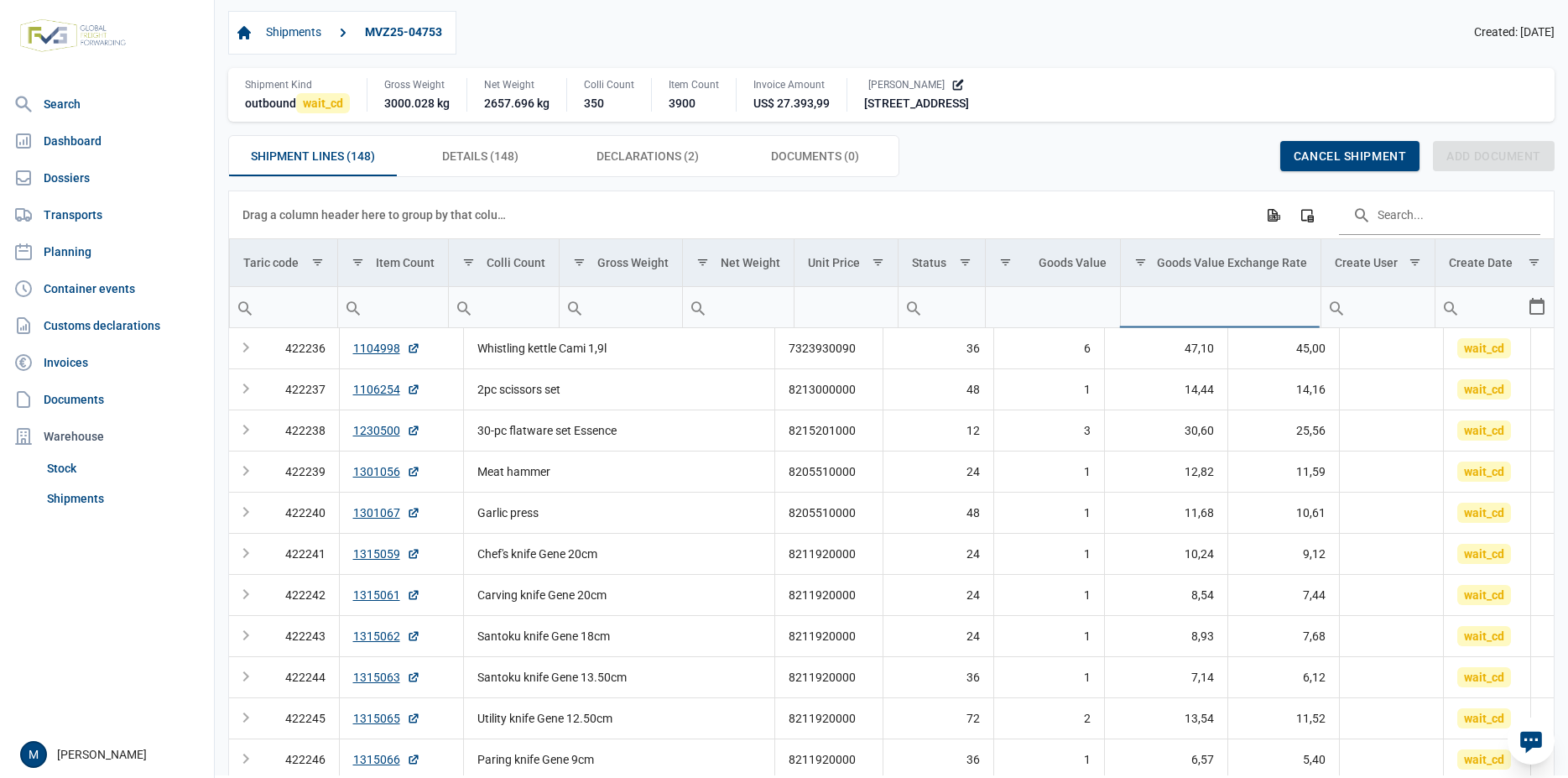
scroll to position [0, 560]
